Goal: Information Seeking & Learning: Learn about a topic

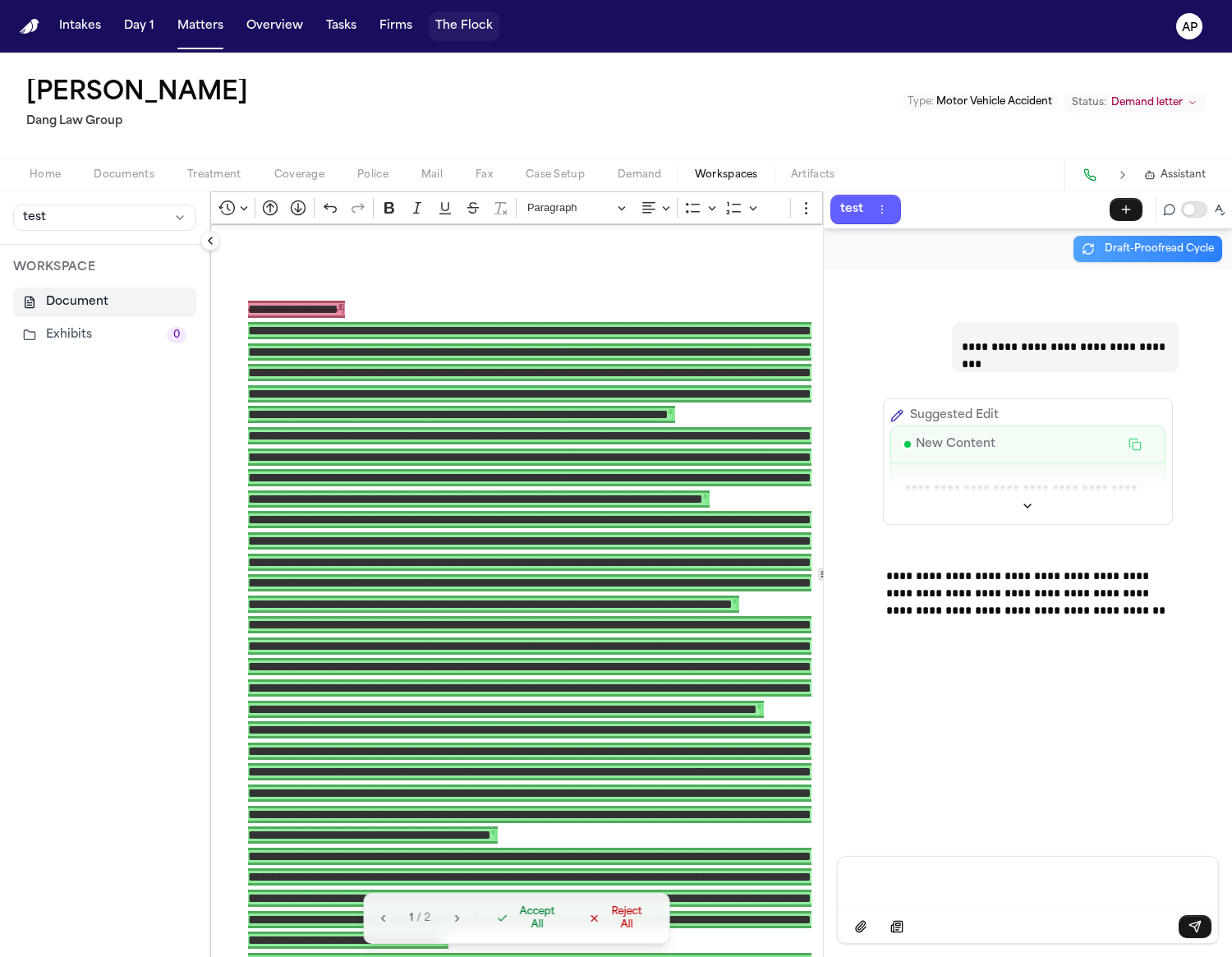
click at [459, 32] on button "The Flock" at bounding box center [464, 26] width 71 height 29
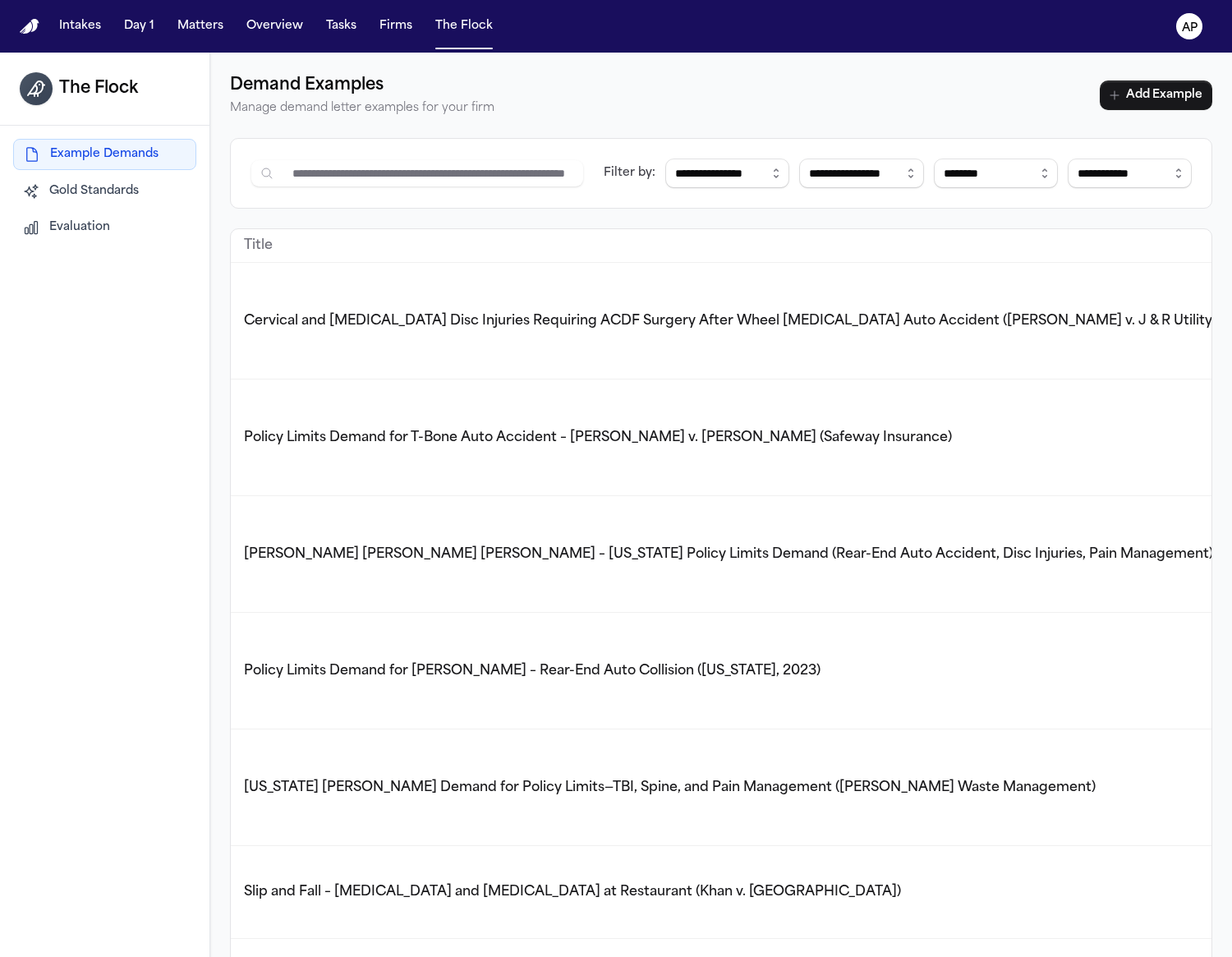
click at [474, 348] on td "Cervical and [MEDICAL_DATA] Disc Injuries Requiring ACDF Surgery After Wheel [M…" at bounding box center [878, 321] width 1294 height 116
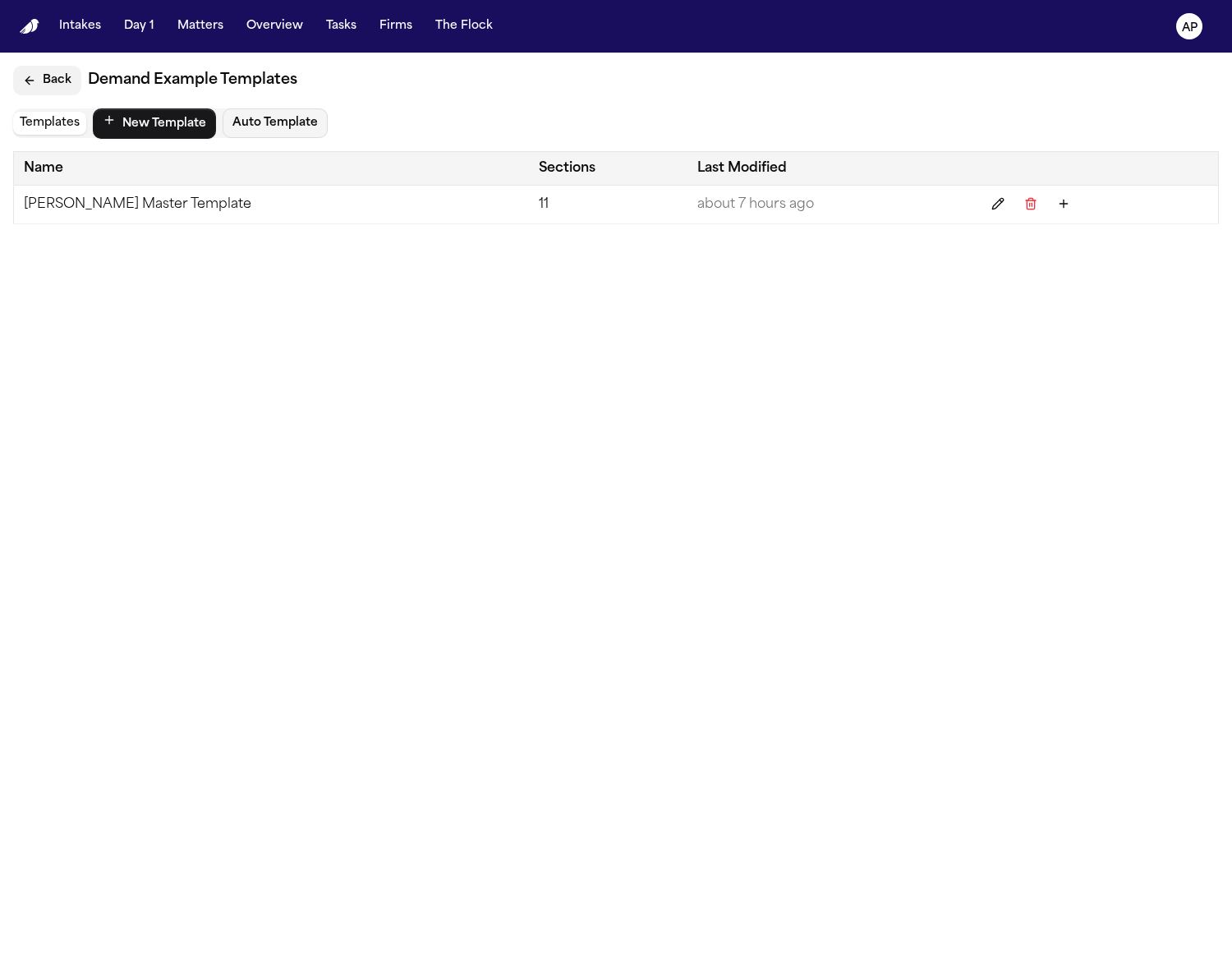
click at [55, 84] on button "Back" at bounding box center [47, 80] width 68 height 29
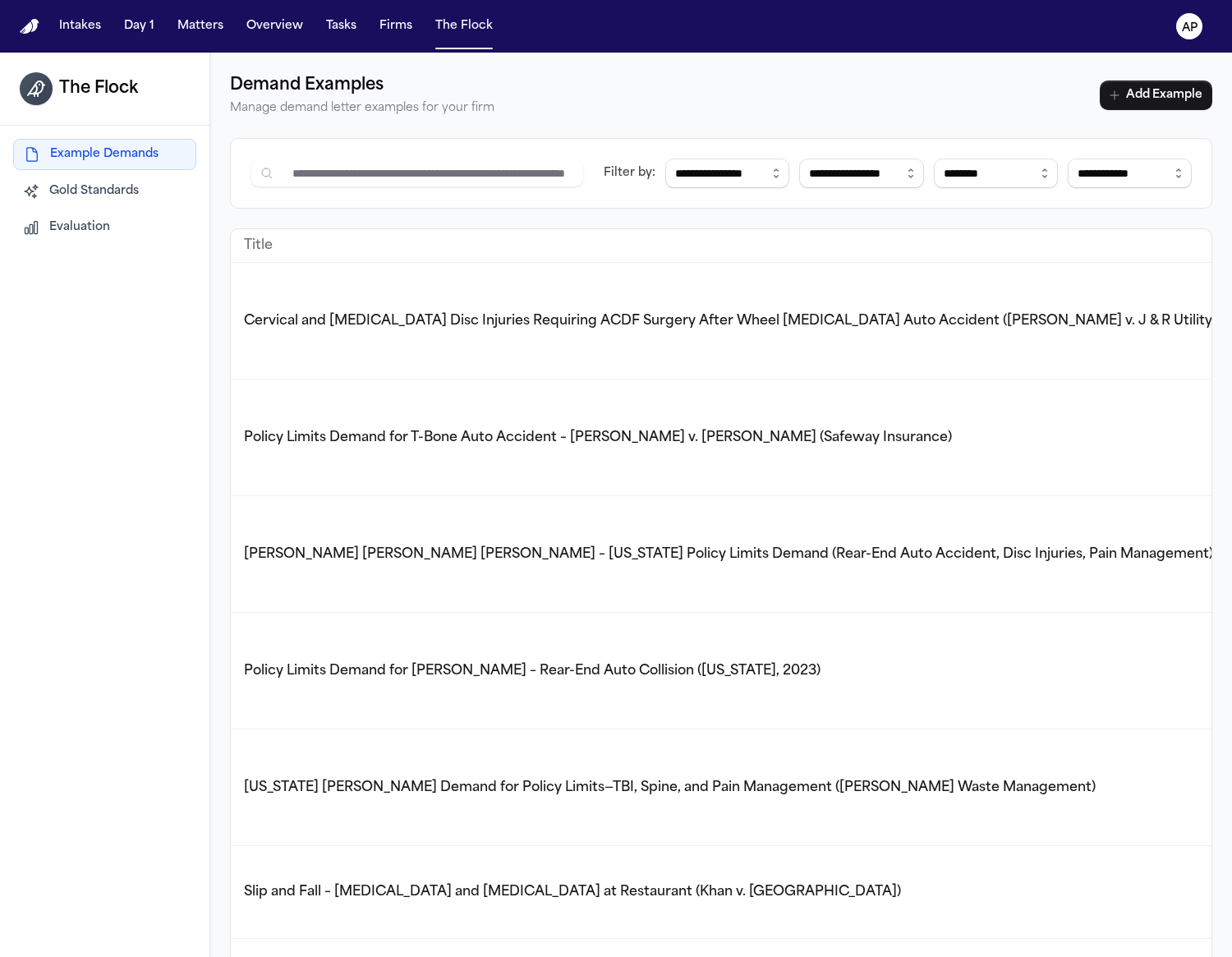
click at [586, 445] on span "Policy Limits Demand for T-Bone Auto Accident – [PERSON_NAME] v. [PERSON_NAME] …" at bounding box center [598, 438] width 708 height 13
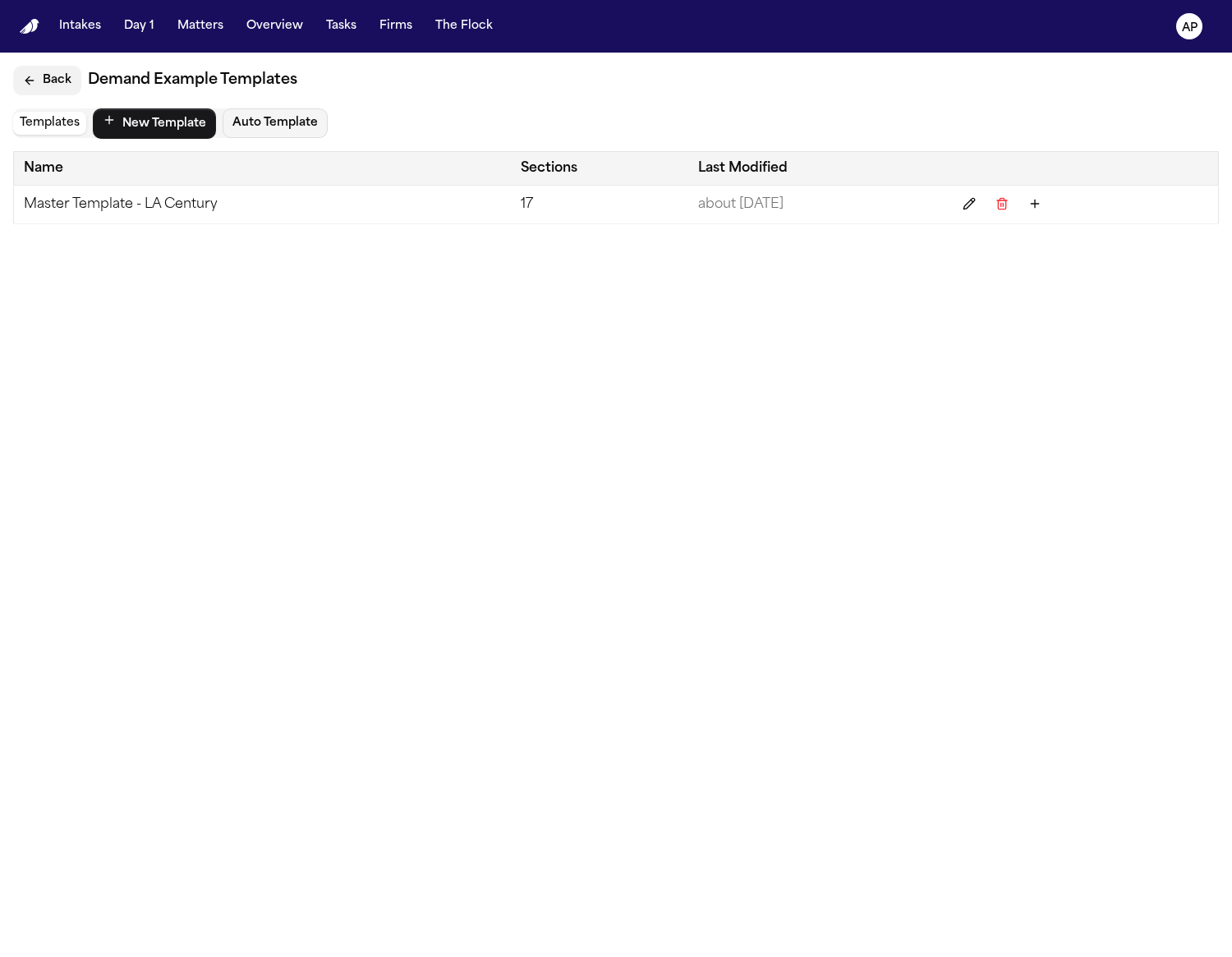
click at [41, 91] on button "Back" at bounding box center [47, 80] width 68 height 29
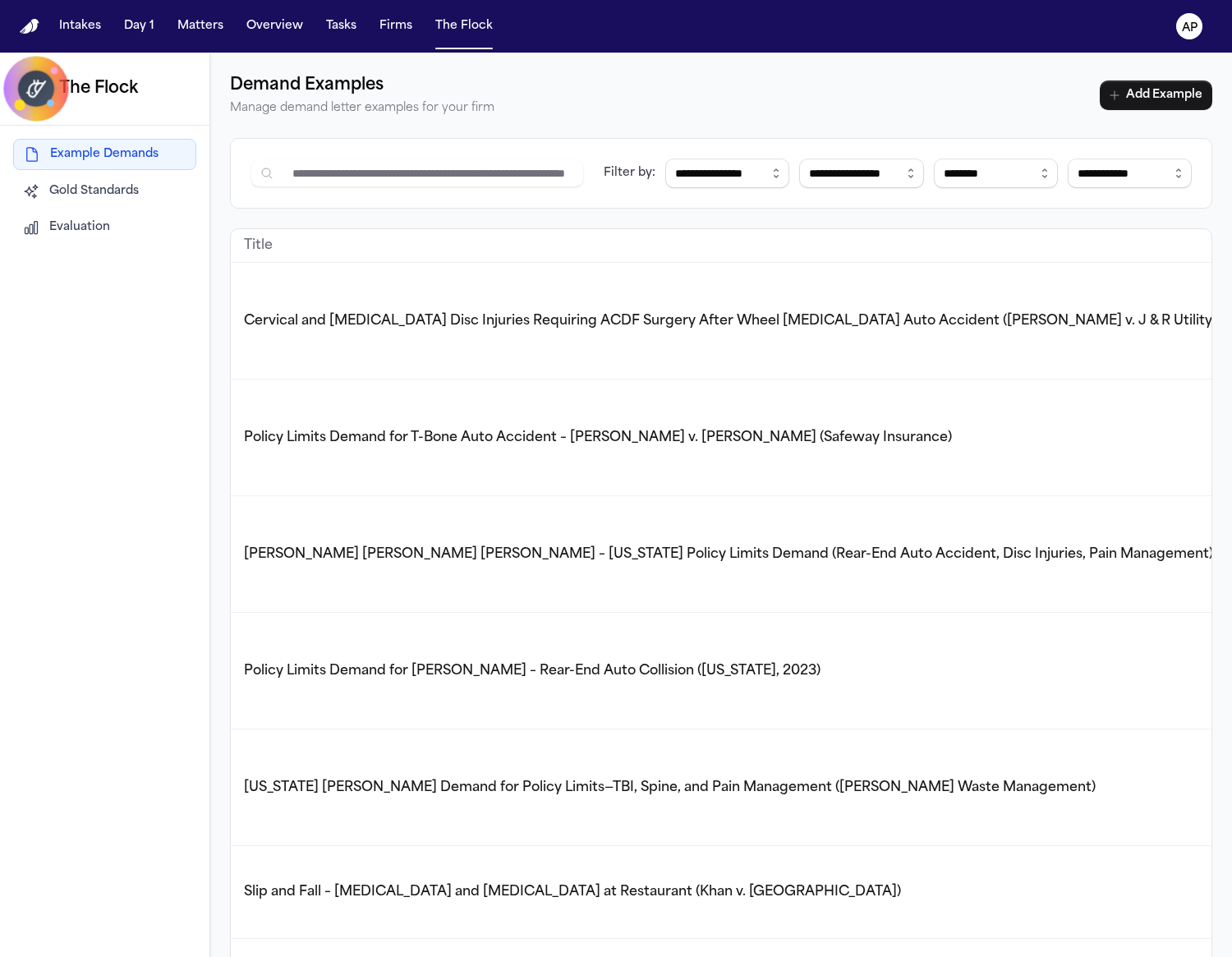
click at [375, 556] on span "[PERSON_NAME] [PERSON_NAME] [PERSON_NAME] – [US_STATE] Policy Limits Demand (Re…" at bounding box center [729, 555] width 969 height 13
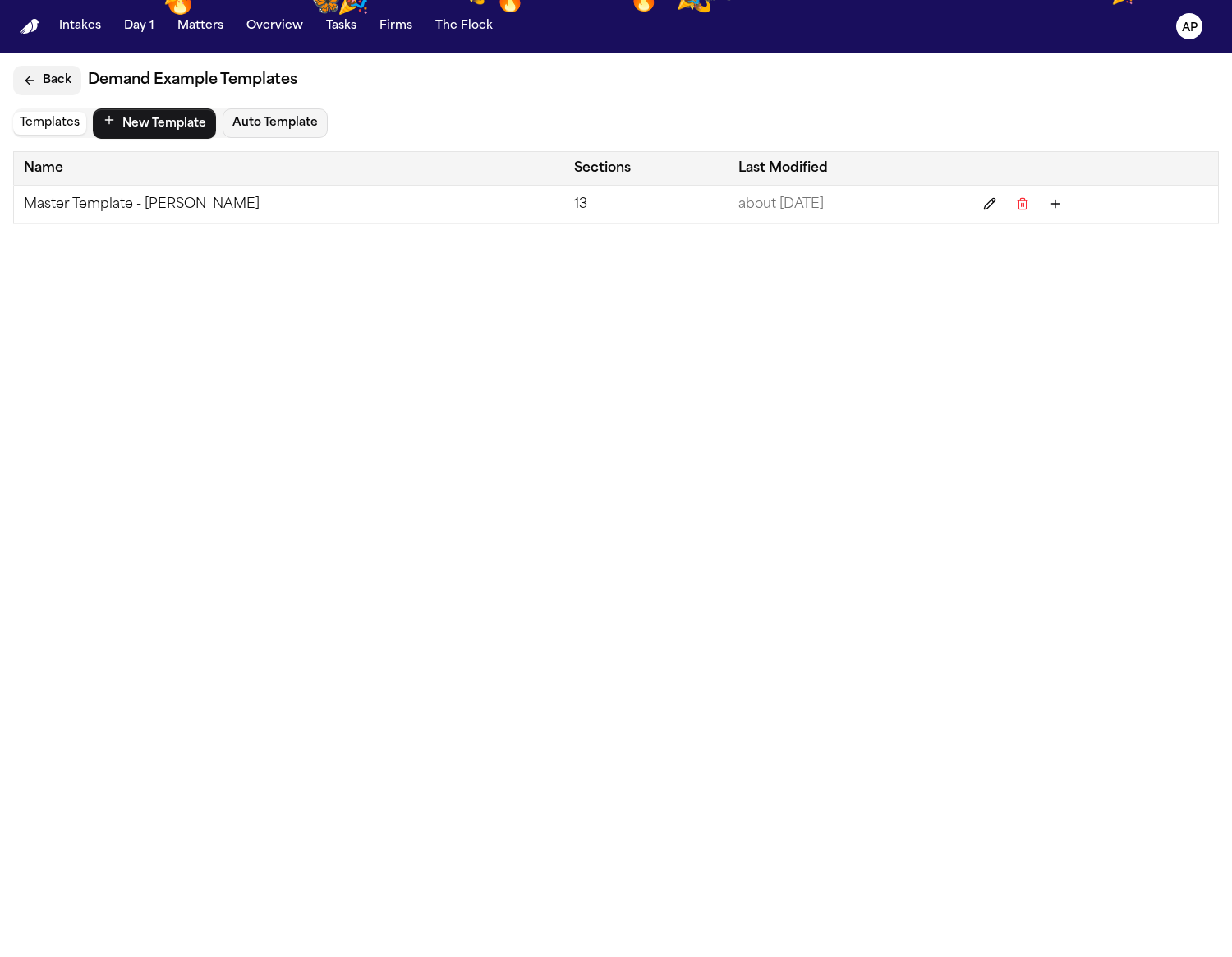
click at [33, 85] on icon "Back" at bounding box center [29, 80] width 13 height 13
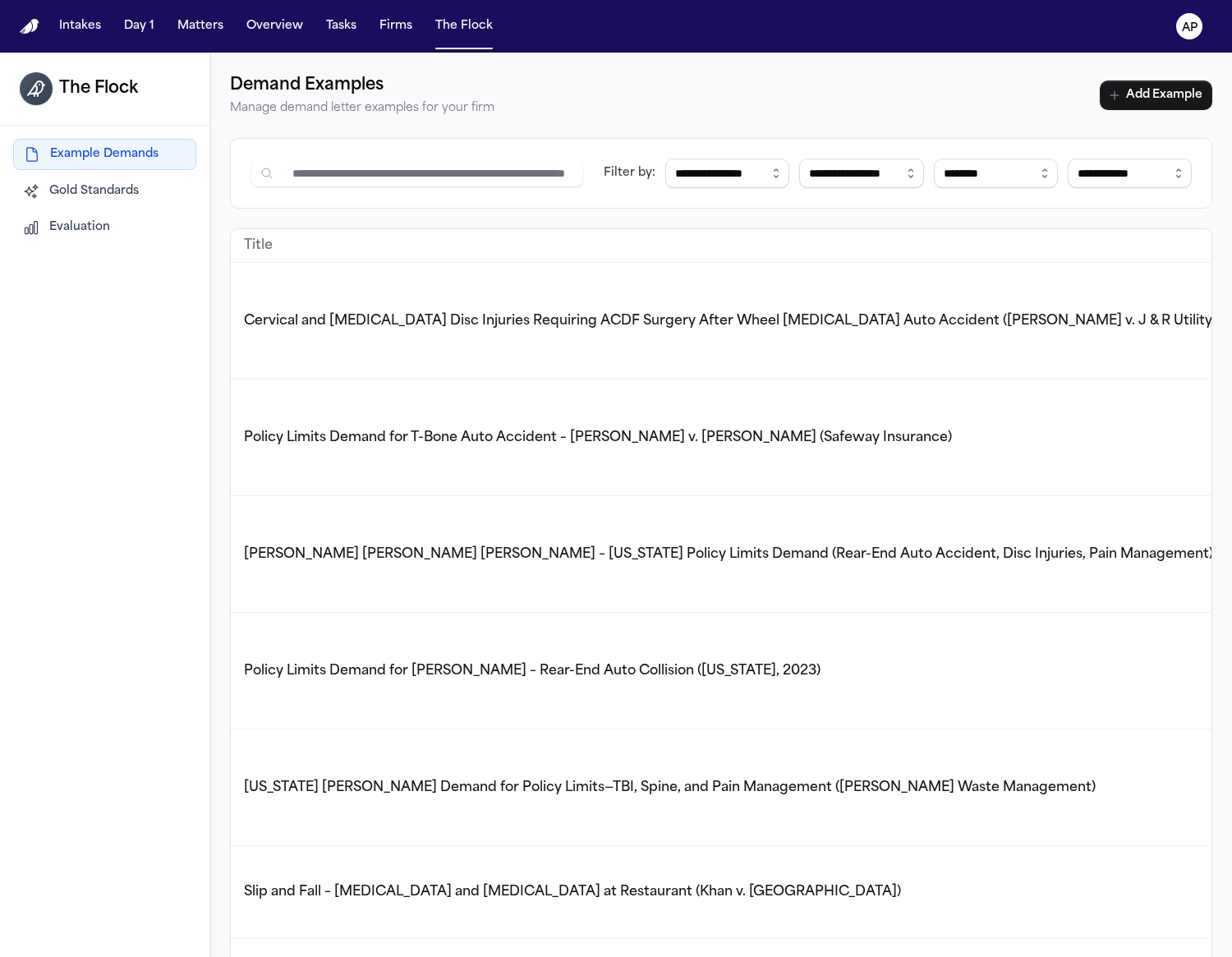
scroll to position [4, 0]
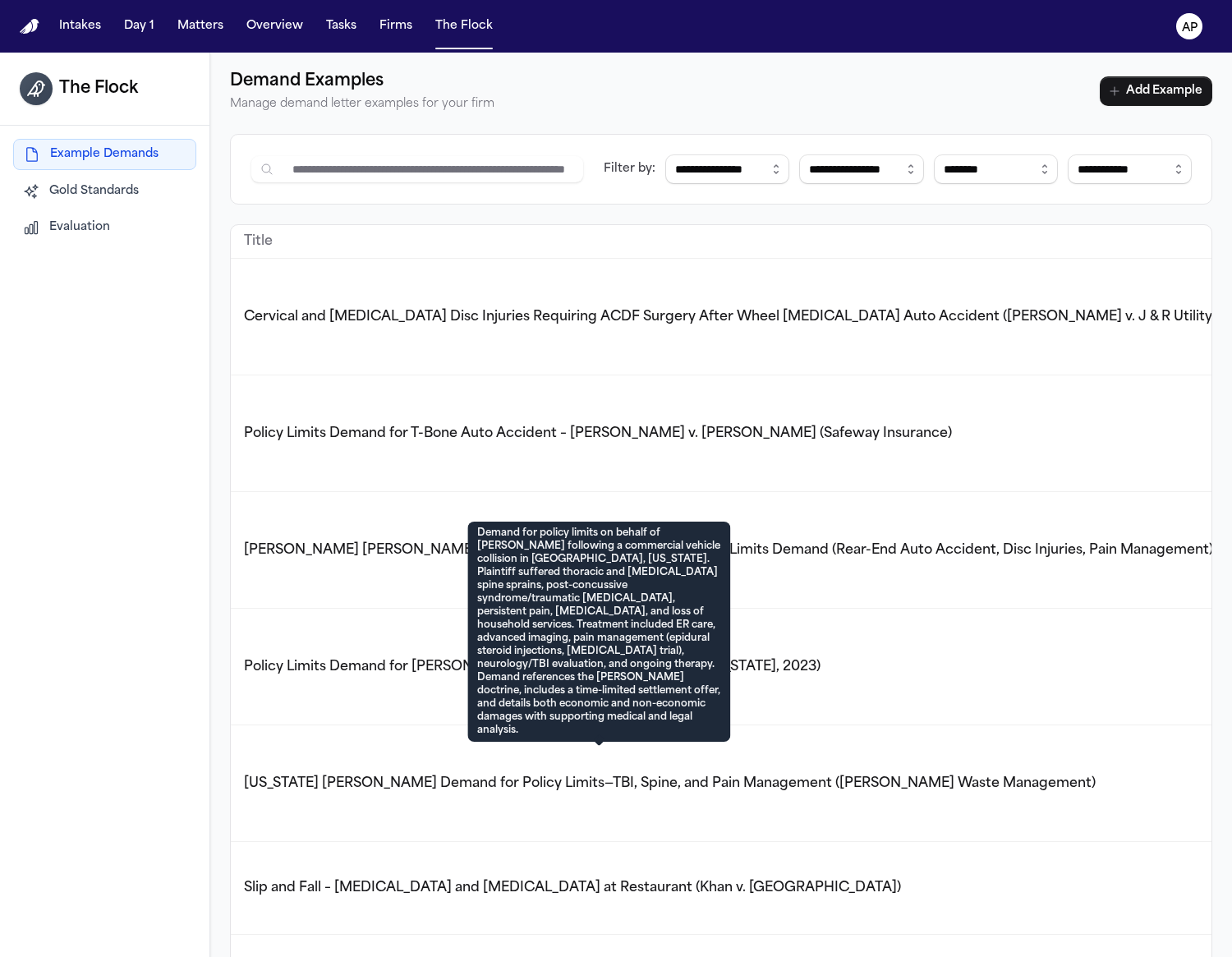
click at [549, 777] on span "[US_STATE] [PERSON_NAME] Demand for Policy Limits—TBI, Spine, and Pain Manageme…" at bounding box center [670, 784] width 852 height 13
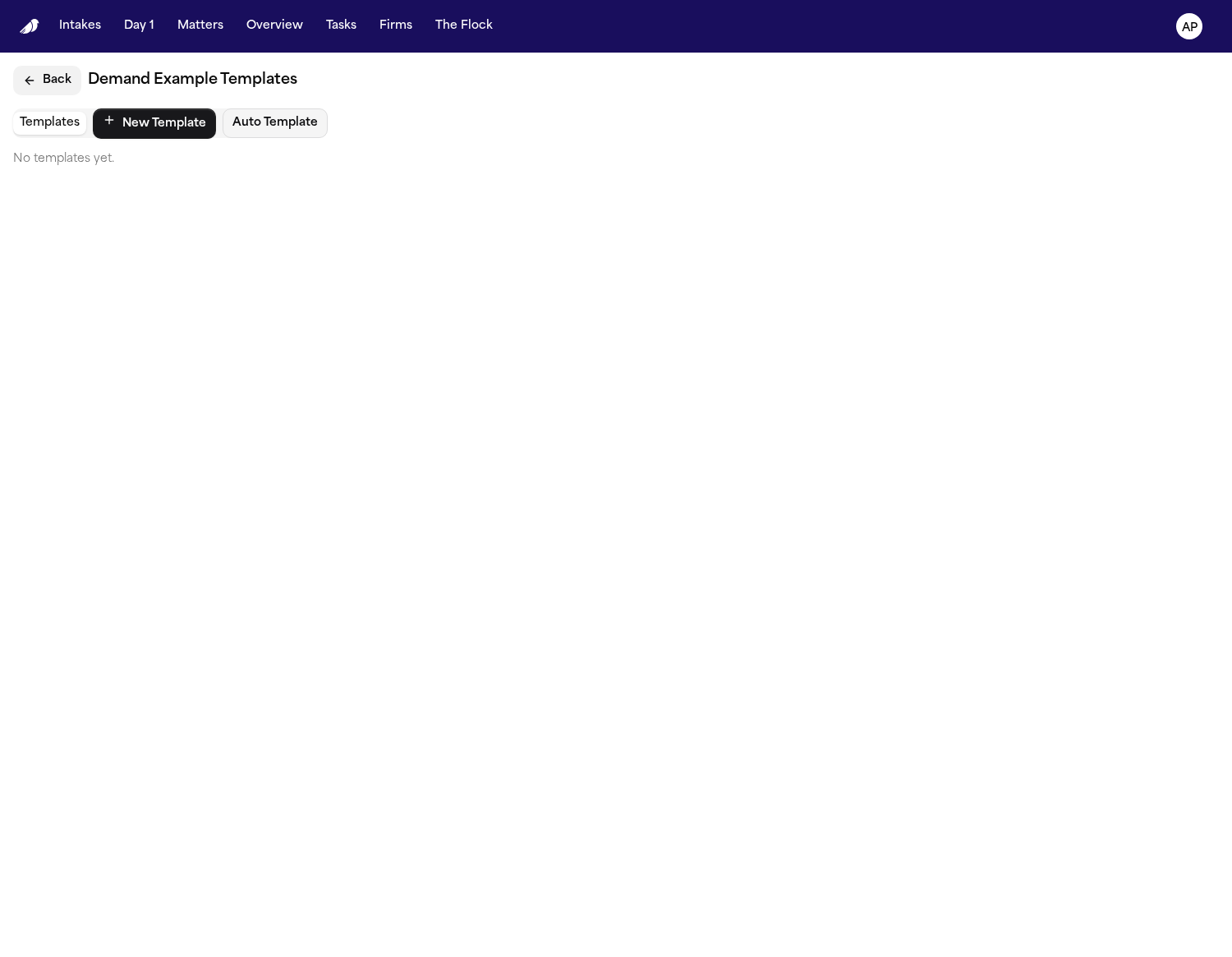
click at [15, 71] on button "Back" at bounding box center [47, 80] width 68 height 29
